Goal: Find specific page/section: Find specific page/section

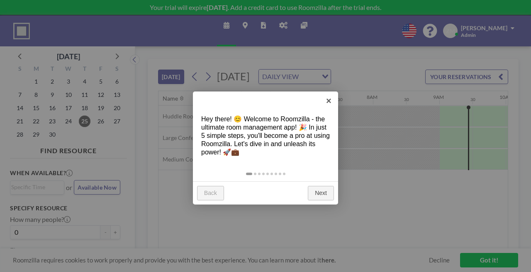
scroll to position [0, 458]
click at [333, 103] on link "×" at bounding box center [328, 101] width 19 height 19
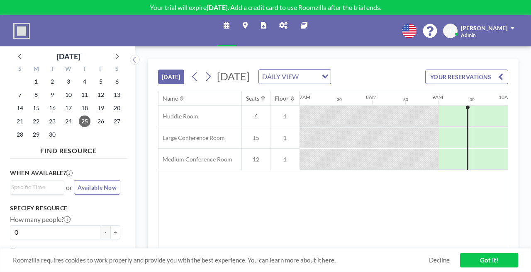
click at [282, 22] on icon at bounding box center [283, 25] width 8 height 7
click at [280, 22] on icon at bounding box center [283, 25] width 8 height 7
